Goal: Information Seeking & Learning: Check status

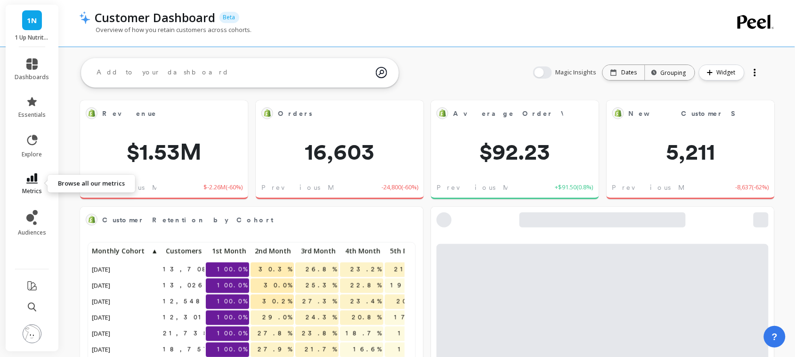
scroll to position [250, 305]
click at [36, 184] on link "metrics" at bounding box center [32, 184] width 34 height 22
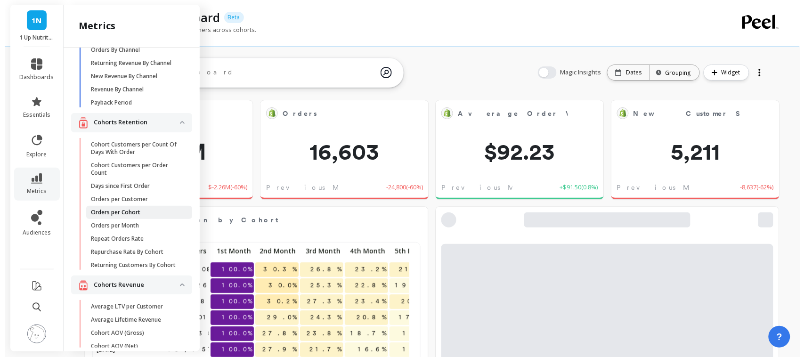
scroll to position [47, 0]
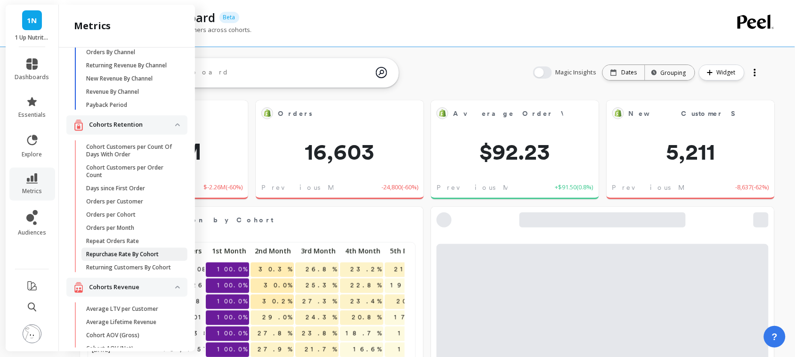
click at [119, 258] on p "Repurchase Rate By Cohort" at bounding box center [122, 255] width 73 height 8
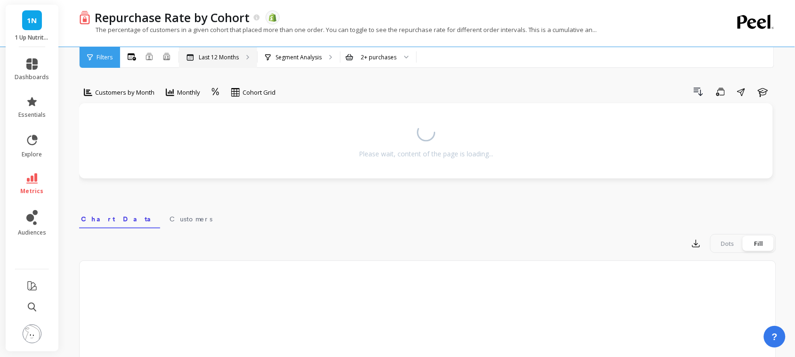
click at [231, 58] on p "Last 12 Months" at bounding box center [219, 58] width 40 height 8
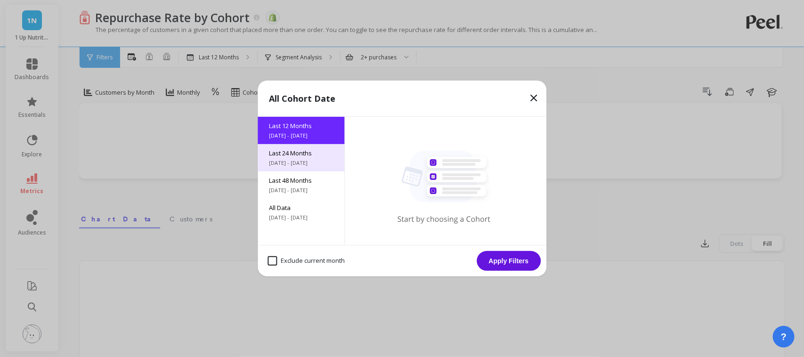
click at [300, 151] on span "Last 24 Months" at bounding box center [301, 153] width 64 height 8
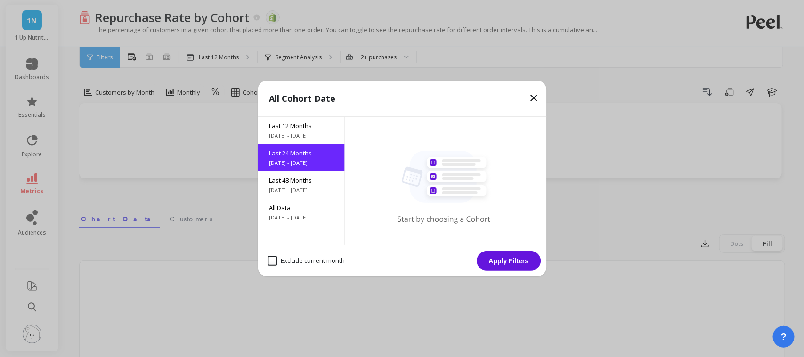
click at [507, 263] on button "Apply Filters" at bounding box center [509, 261] width 64 height 20
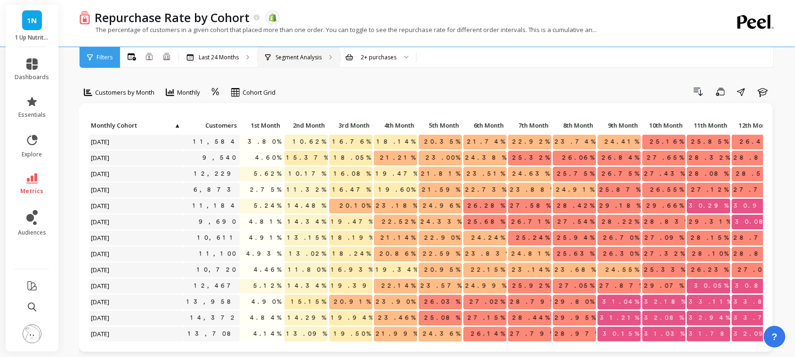
click at [321, 60] on p "Segment Analysis" at bounding box center [298, 58] width 46 height 8
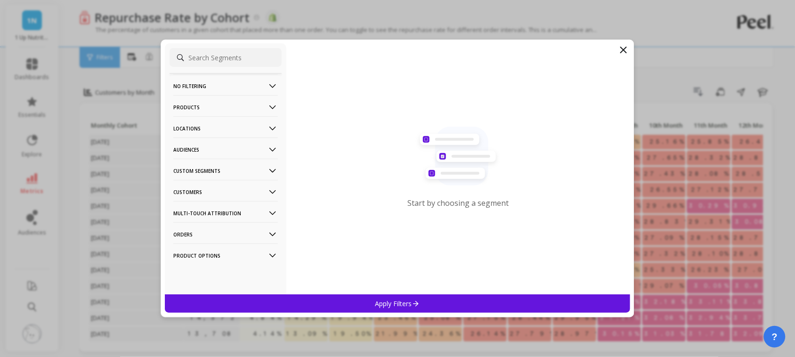
click at [224, 108] on p "Products" at bounding box center [225, 107] width 105 height 24
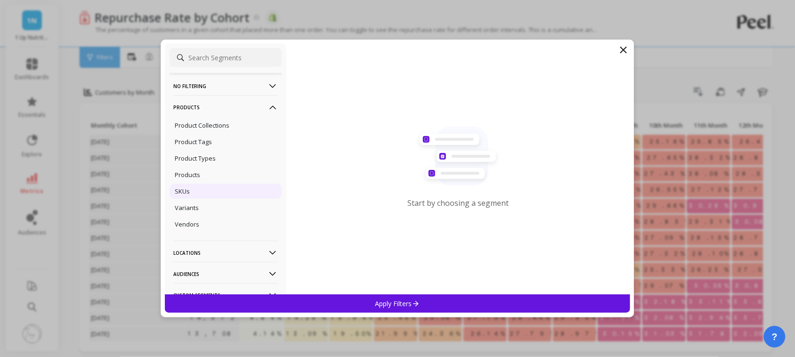
click at [219, 189] on div "SKUs" at bounding box center [226, 191] width 112 height 15
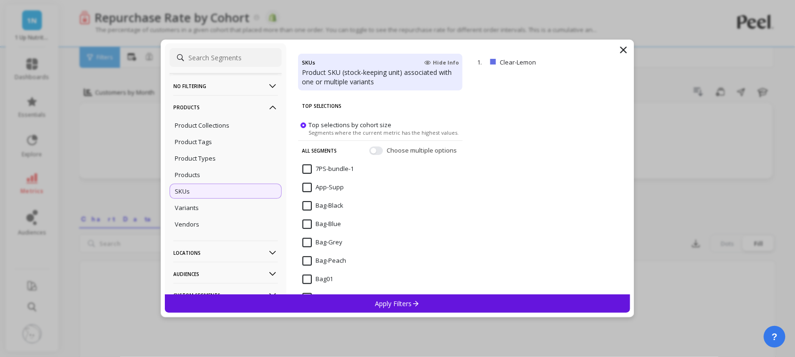
click at [234, 48] on input at bounding box center [226, 57] width 112 height 19
paste input "WBCAA-Water"
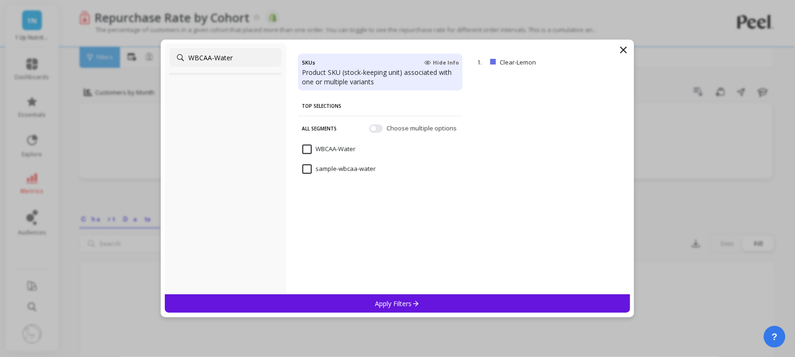
type input "WBCAA-Water"
click at [300, 149] on div "WBCAA-Water" at bounding box center [380, 154] width 164 height 28
click at [348, 297] on div "Apply Filters" at bounding box center [397, 303] width 465 height 18
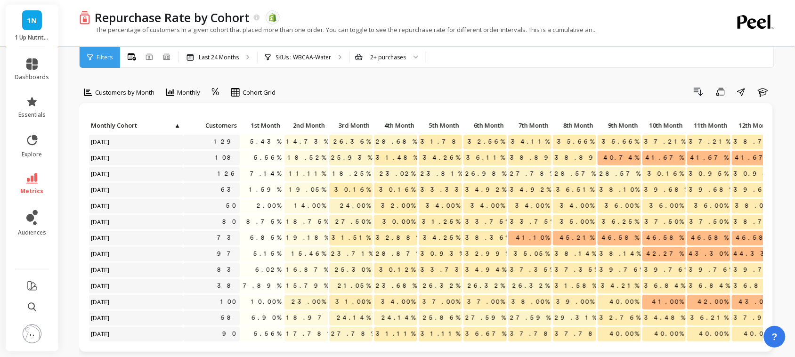
click at [298, 49] on div "SKUs : WBCAA-Water" at bounding box center [304, 57] width 92 height 21
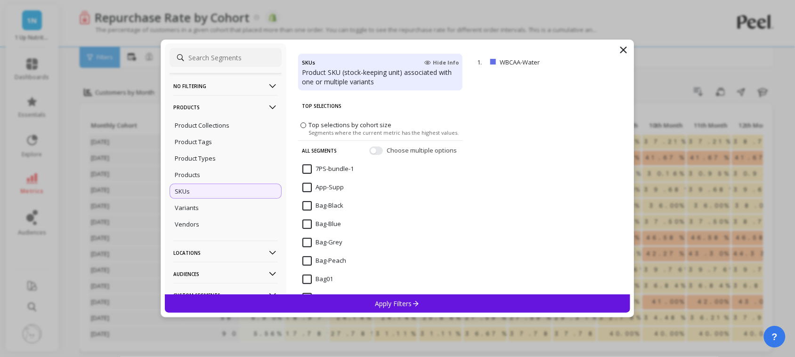
click at [235, 59] on input at bounding box center [226, 57] width 112 height 19
paste input "Clear-StrawLime"
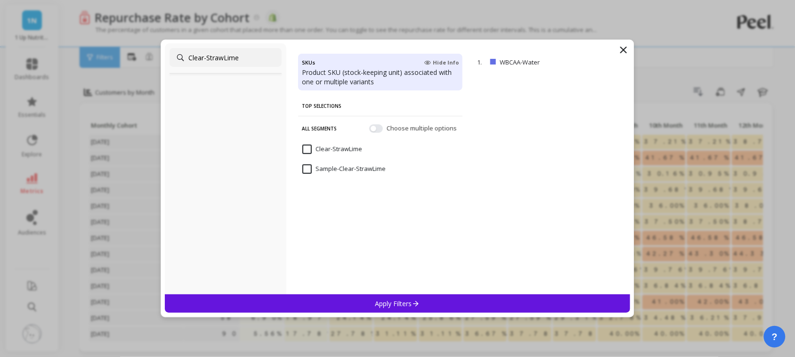
type input "Clear-StrawLime"
click at [308, 140] on div "Clear-StrawLime" at bounding box center [380, 154] width 164 height 28
click at [305, 148] on input "Clear-StrawLime" at bounding box center [332, 149] width 60 height 9
click at [396, 302] on p "Apply Filters" at bounding box center [397, 303] width 45 height 9
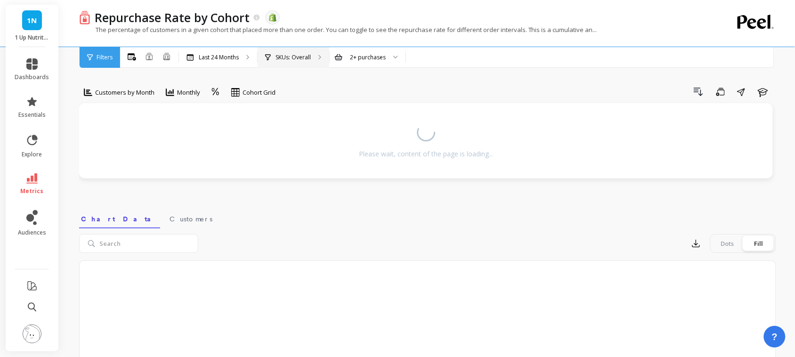
click at [291, 49] on div "SKUs: Overall" at bounding box center [294, 57] width 72 height 21
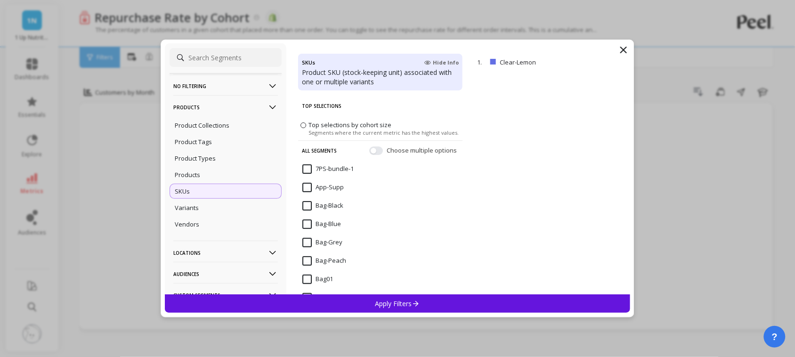
click at [192, 186] on div "SKUs" at bounding box center [226, 191] width 112 height 15
click at [231, 50] on input at bounding box center [226, 57] width 112 height 19
paste input "Clear-StrawLime"
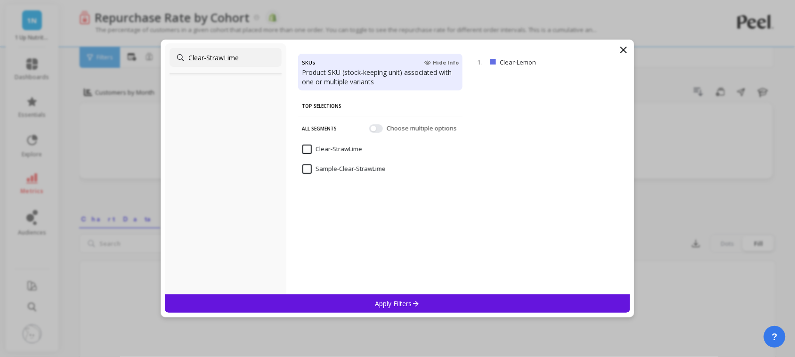
type input "Clear-StrawLime"
click at [306, 150] on input "Clear-StrawLime" at bounding box center [332, 149] width 60 height 9
click at [380, 302] on p "Apply Filters" at bounding box center [397, 303] width 45 height 9
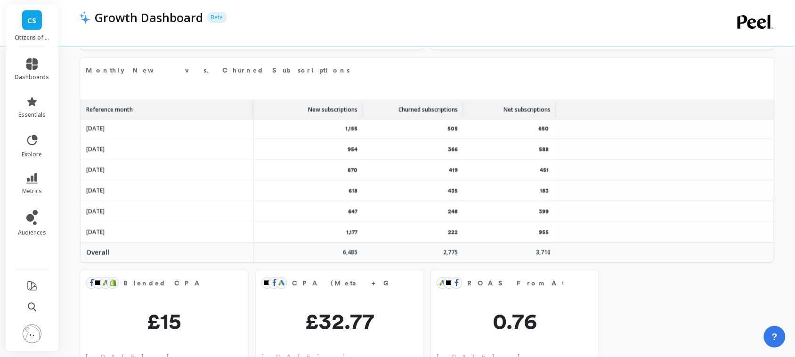
scroll to position [562, 0]
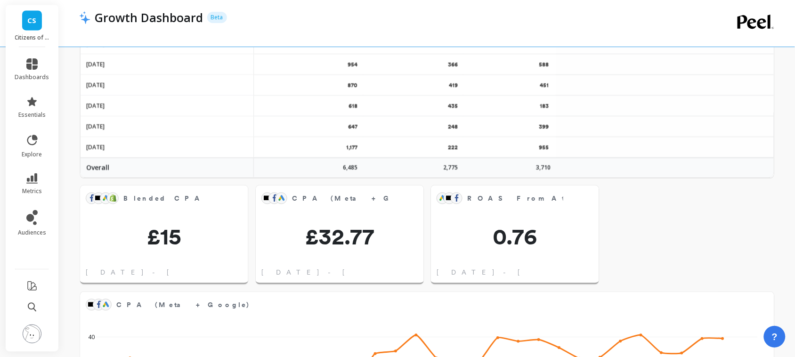
click at [32, 172] on li "metrics" at bounding box center [32, 184] width 46 height 33
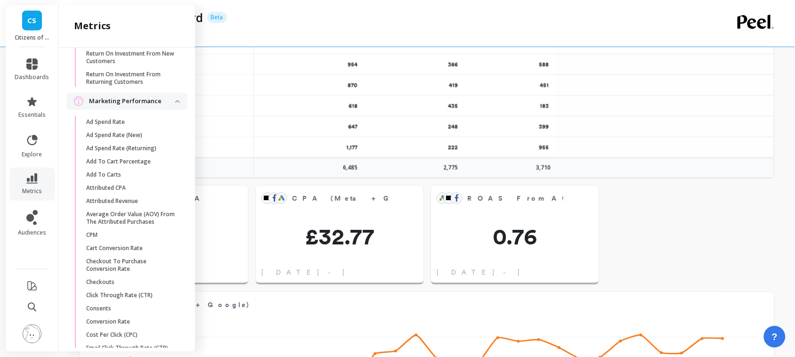
scroll to position [1067, 0]
click at [113, 191] on p "Attributed CPA" at bounding box center [106, 188] width 40 height 8
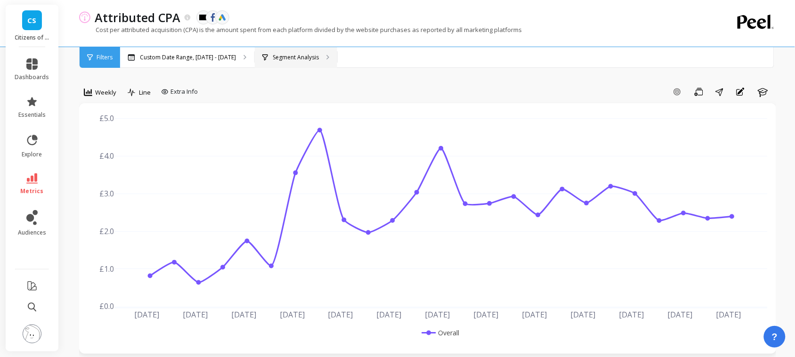
click at [260, 64] on div "Segment Analysis" at bounding box center [296, 57] width 82 height 21
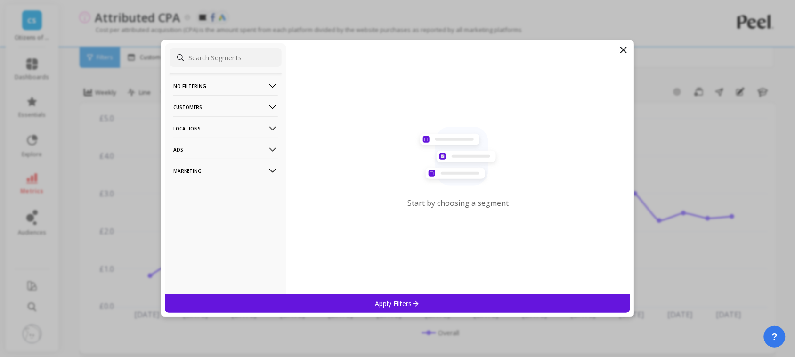
click at [232, 165] on p "Marketing" at bounding box center [225, 171] width 105 height 24
click at [231, 183] on div "Ads Accounts" at bounding box center [226, 188] width 112 height 15
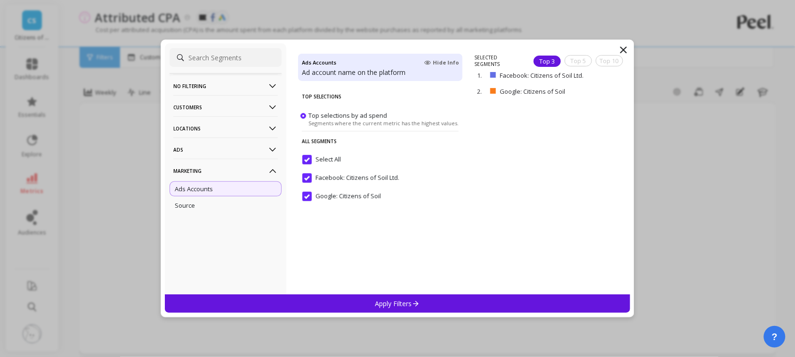
click at [307, 156] on input "Select All" at bounding box center [321, 159] width 39 height 9
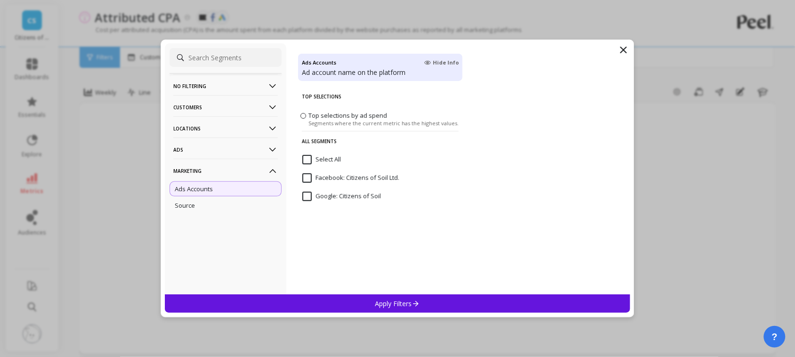
click at [307, 156] on input "Select All" at bounding box center [321, 159] width 39 height 9
click at [356, 302] on div "Apply Filters" at bounding box center [397, 303] width 465 height 18
